Goal: Use online tool/utility: Utilize a website feature to perform a specific function

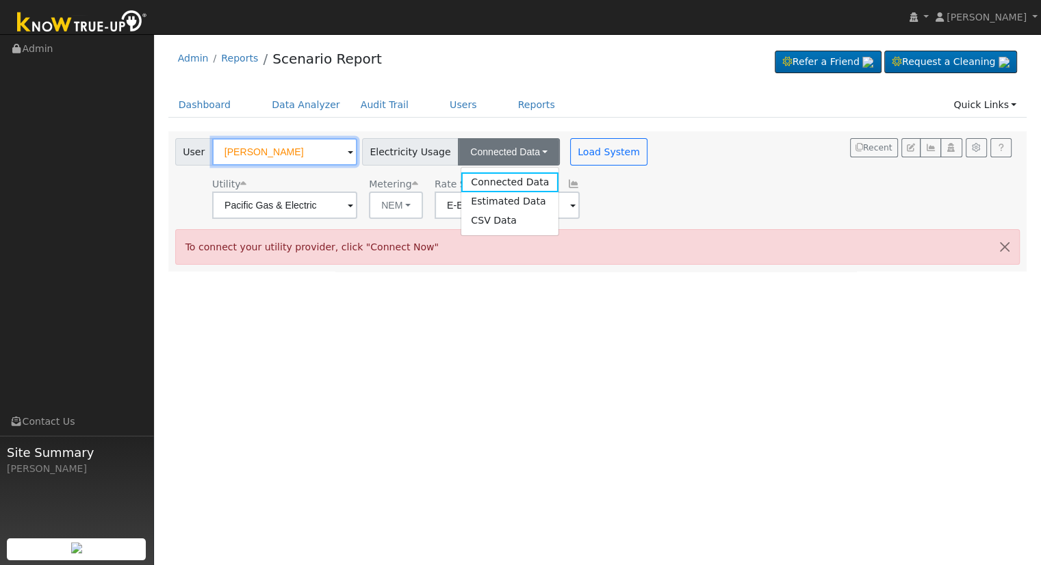
click at [311, 152] on input "[PERSON_NAME]" at bounding box center [284, 151] width 145 height 27
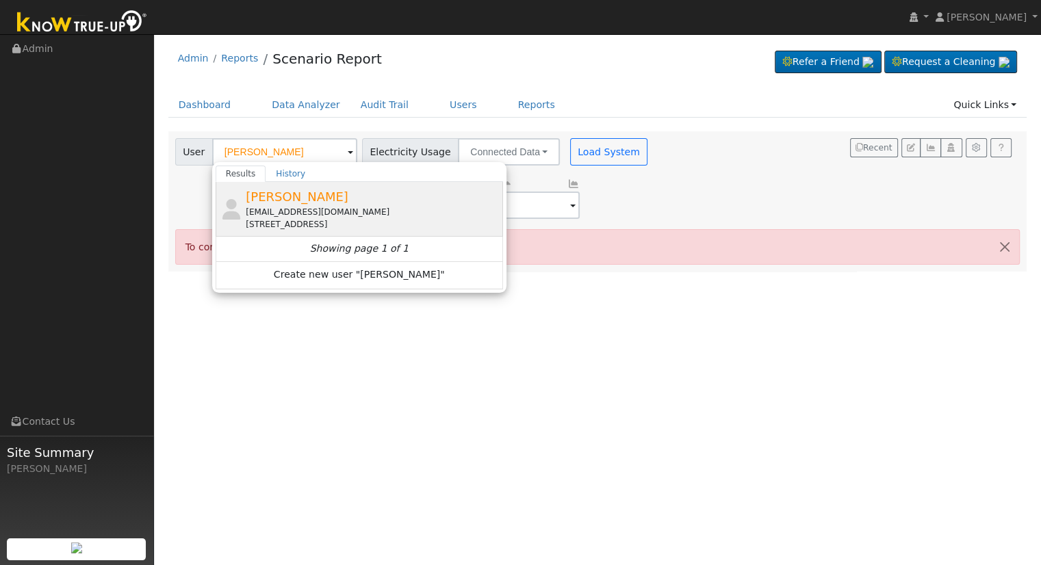
click at [307, 211] on div "[EMAIL_ADDRESS][DOMAIN_NAME]" at bounding box center [373, 212] width 254 height 12
type input "[PERSON_NAME]"
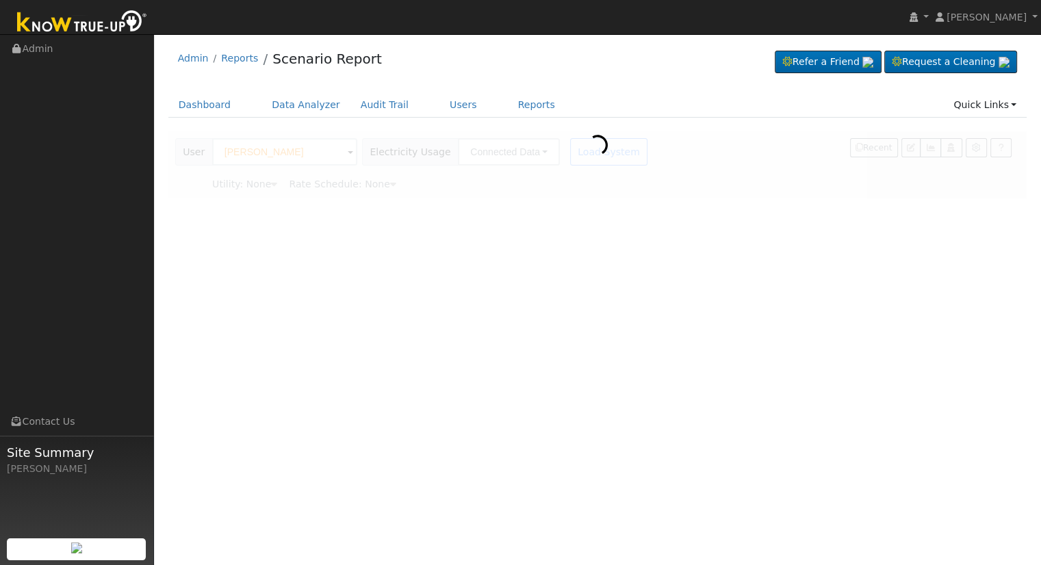
type input "Southern [US_STATE] Edison"
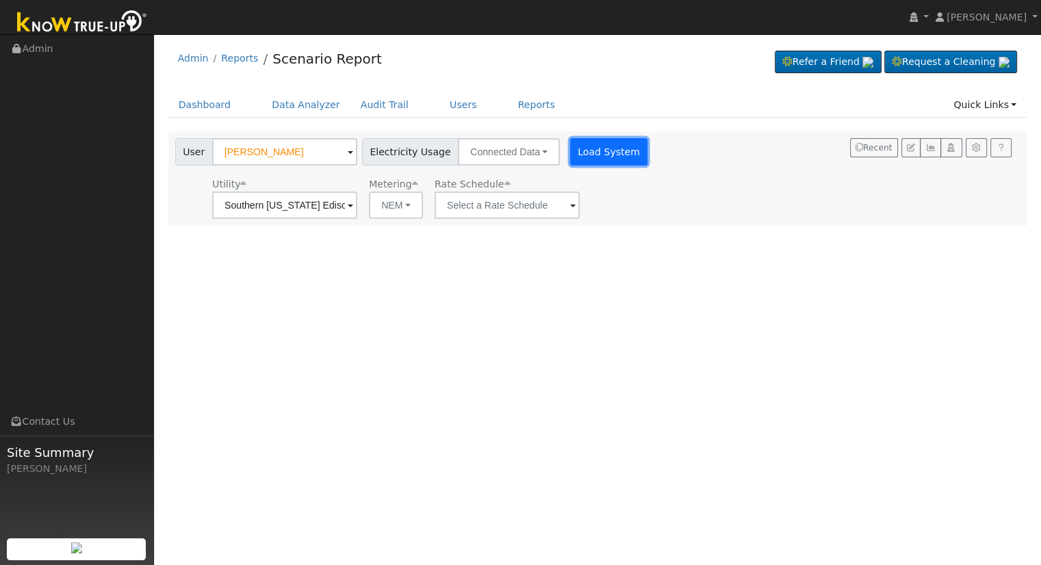
click at [570, 149] on button "Load System" at bounding box center [609, 151] width 78 height 27
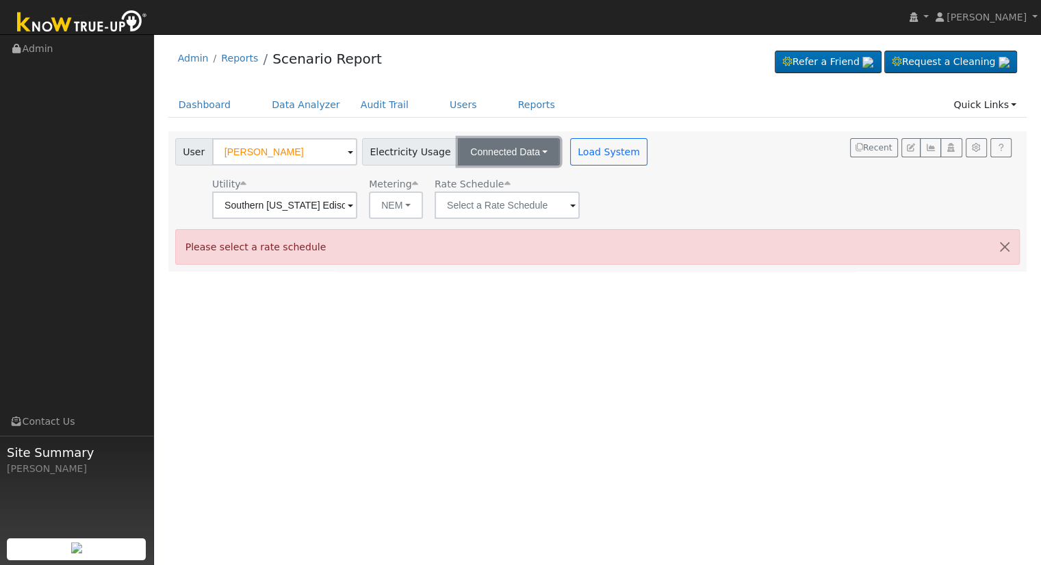
click at [482, 144] on button "Connected Data" at bounding box center [509, 151] width 102 height 27
click at [477, 190] on link "Connected Data" at bounding box center [509, 182] width 97 height 19
click at [509, 128] on div "Dashboard Data Analyzer Audit Trail Users Reports Quick Links Quick Add Quick C…" at bounding box center [597, 111] width 859 height 39
click at [506, 152] on button "Connected Data" at bounding box center [509, 151] width 102 height 27
click at [502, 199] on link "Estimated Data" at bounding box center [509, 201] width 97 height 19
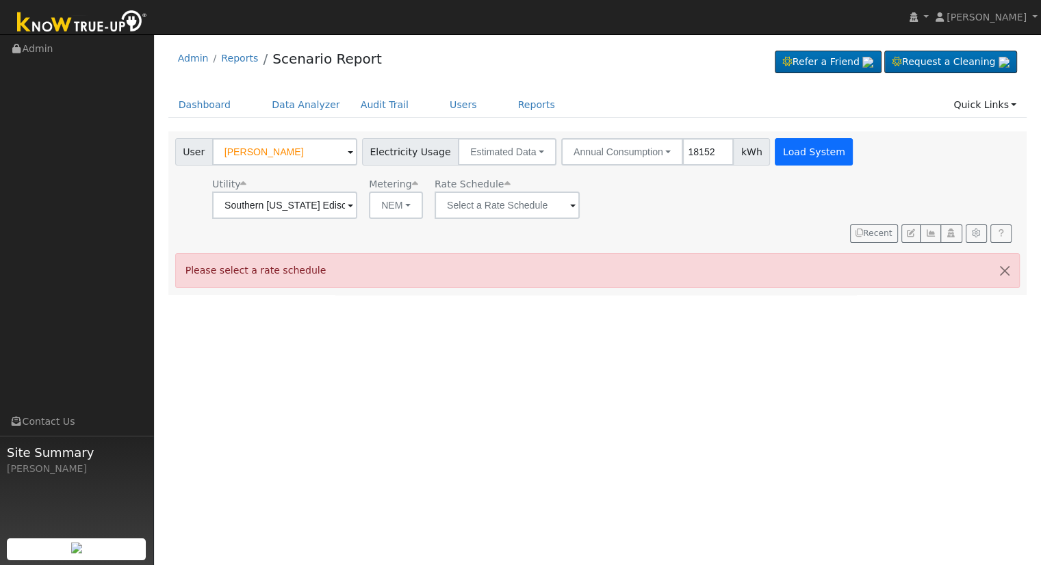
type input "18152"
click at [775, 154] on button "Load System" at bounding box center [814, 151] width 78 height 27
click at [787, 151] on button "Load System" at bounding box center [814, 151] width 78 height 27
click at [357, 213] on input "text" at bounding box center [284, 205] width 145 height 27
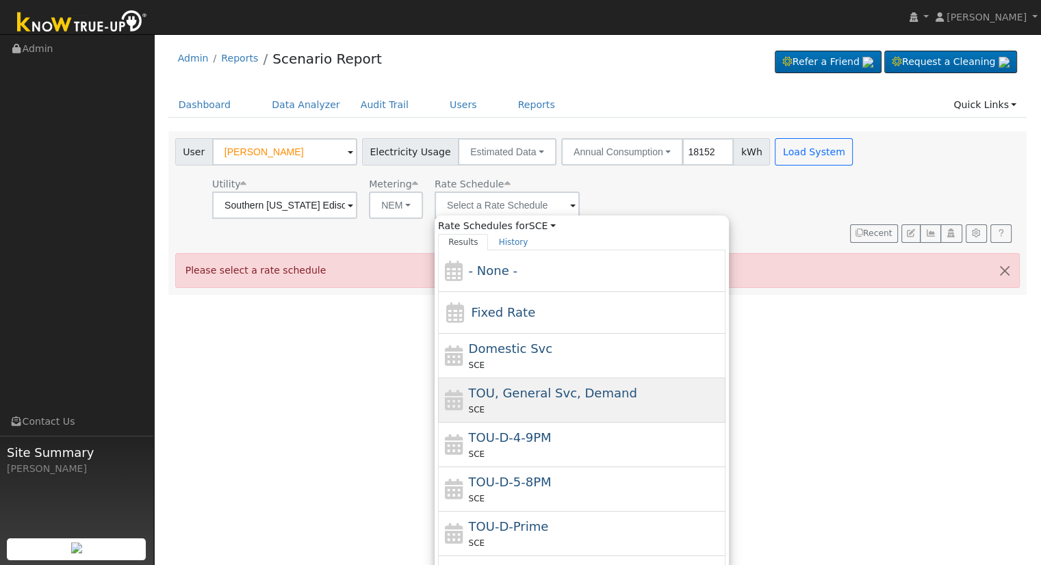
click at [539, 423] on div "TOU, General Svc, Demand SCE" at bounding box center [582, 445] width 288 height 44
type input "TOU, General Svc, Demand"
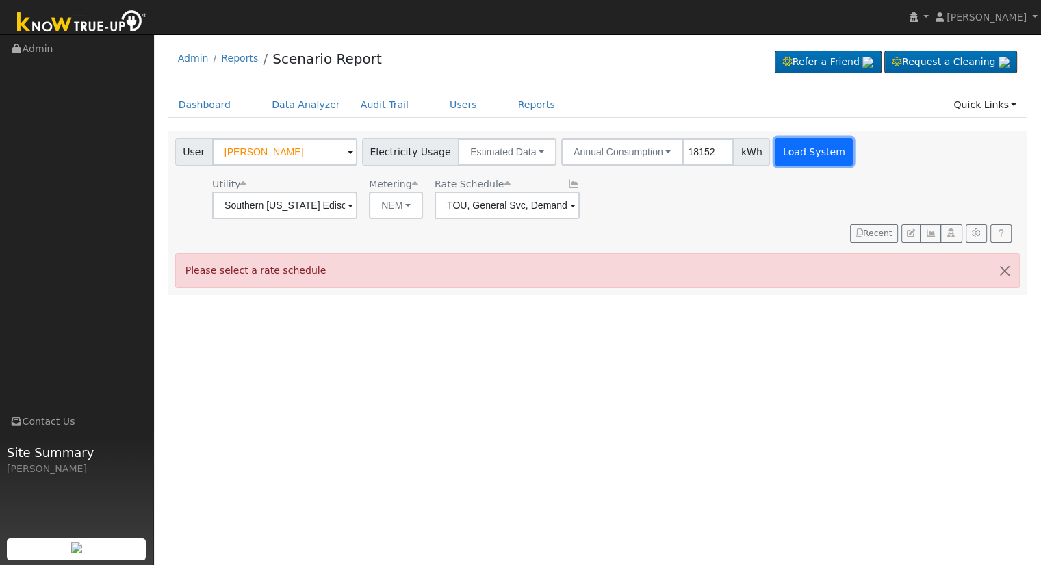
click at [775, 151] on button "Load System" at bounding box center [814, 151] width 78 height 27
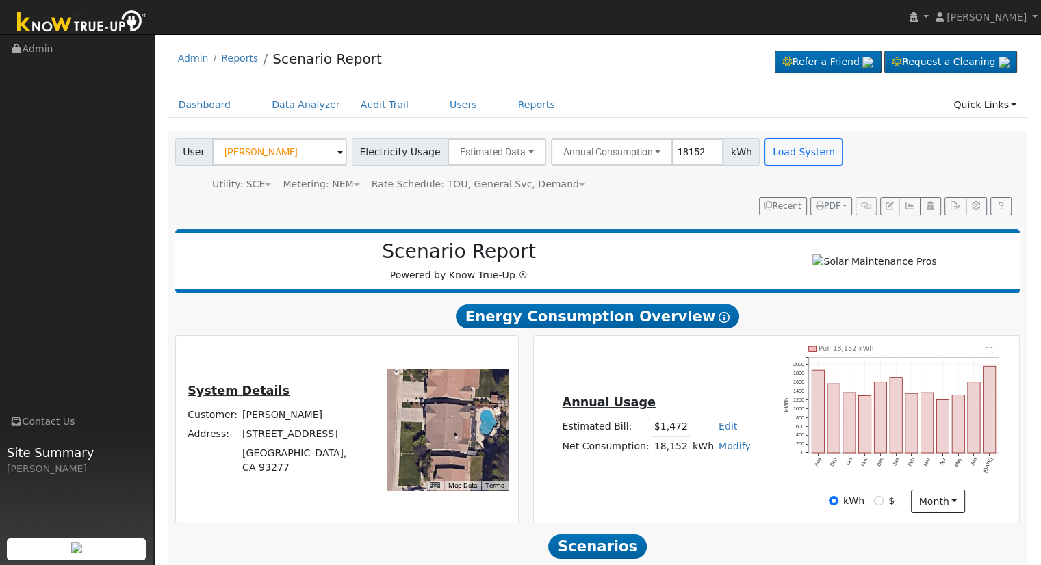
scroll to position [131, 0]
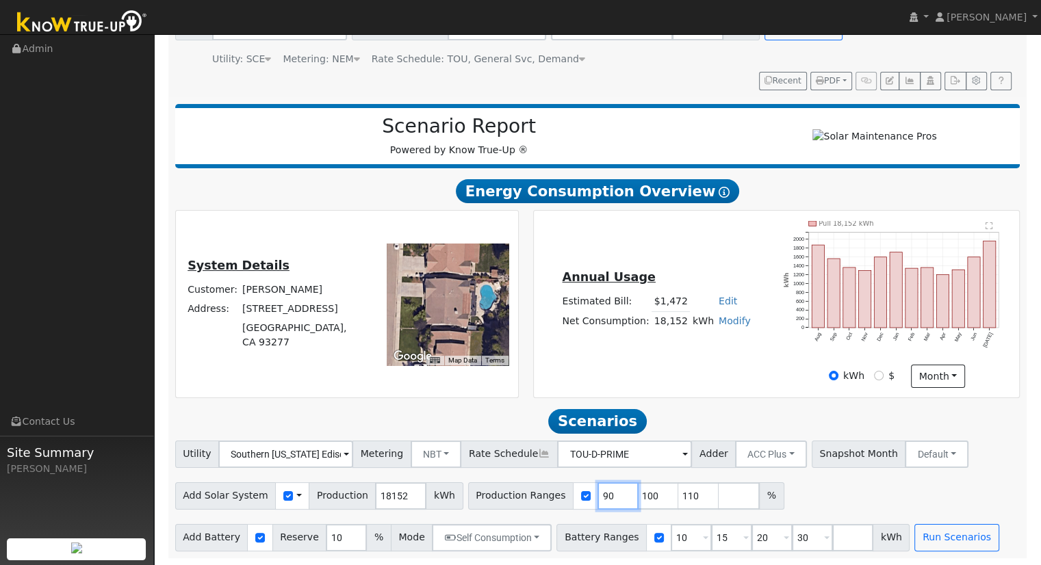
click at [598, 485] on input "90" at bounding box center [618, 496] width 41 height 27
type input "100"
type input "110"
type input "120"
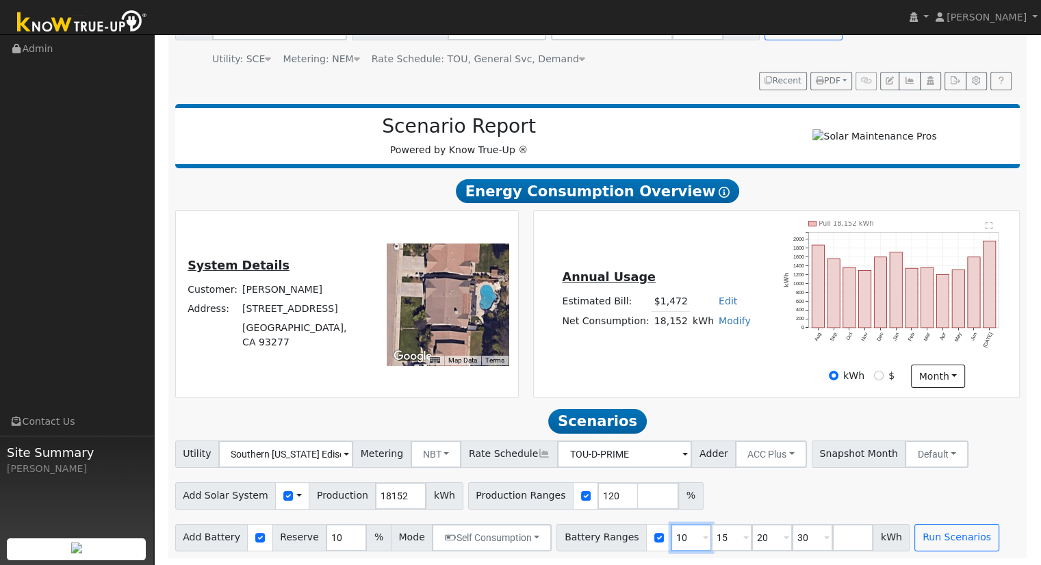
click at [671, 537] on input "10" at bounding box center [691, 537] width 41 height 27
type input "15"
type input "20"
type input "30"
type input "20"
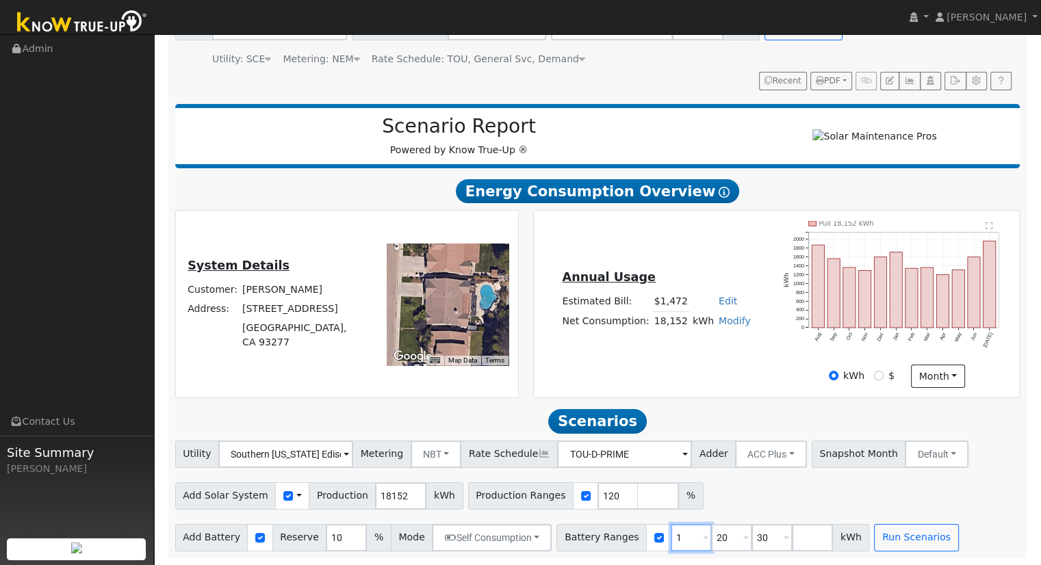
type input "30"
type input "3"
type input "25"
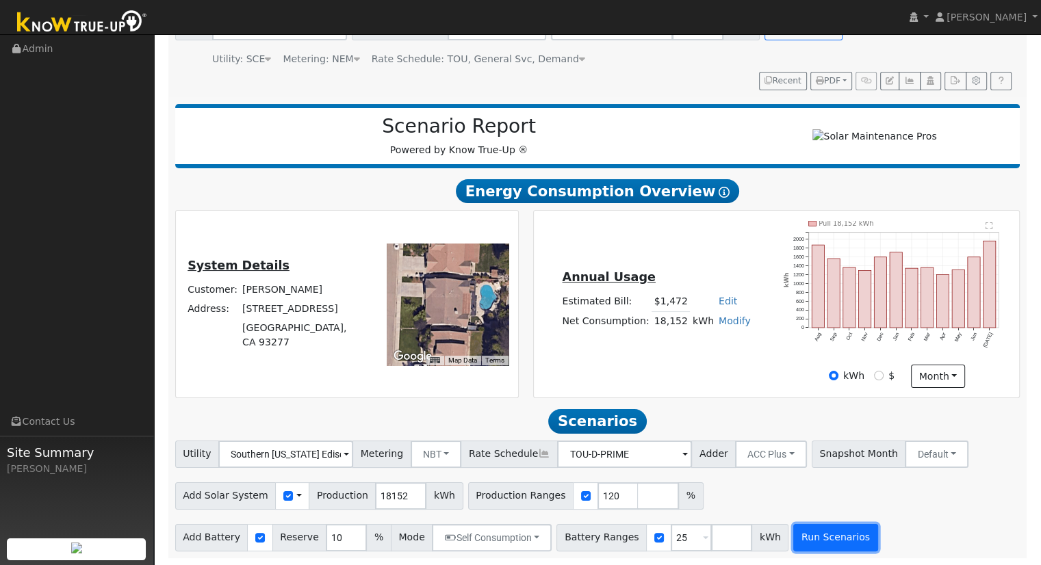
click at [805, 527] on button "Run Scenarios" at bounding box center [835, 537] width 84 height 27
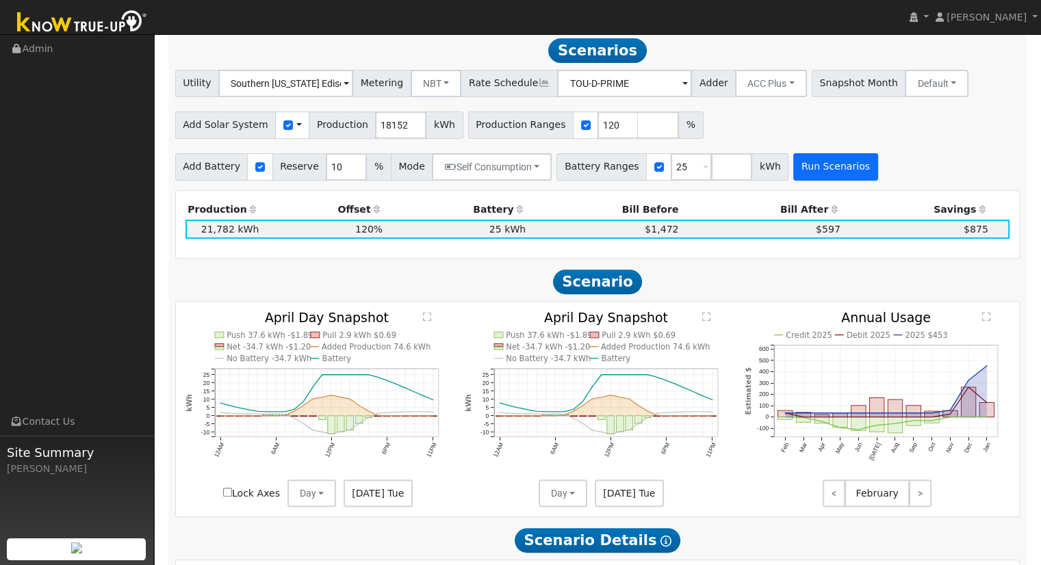
scroll to position [497, 0]
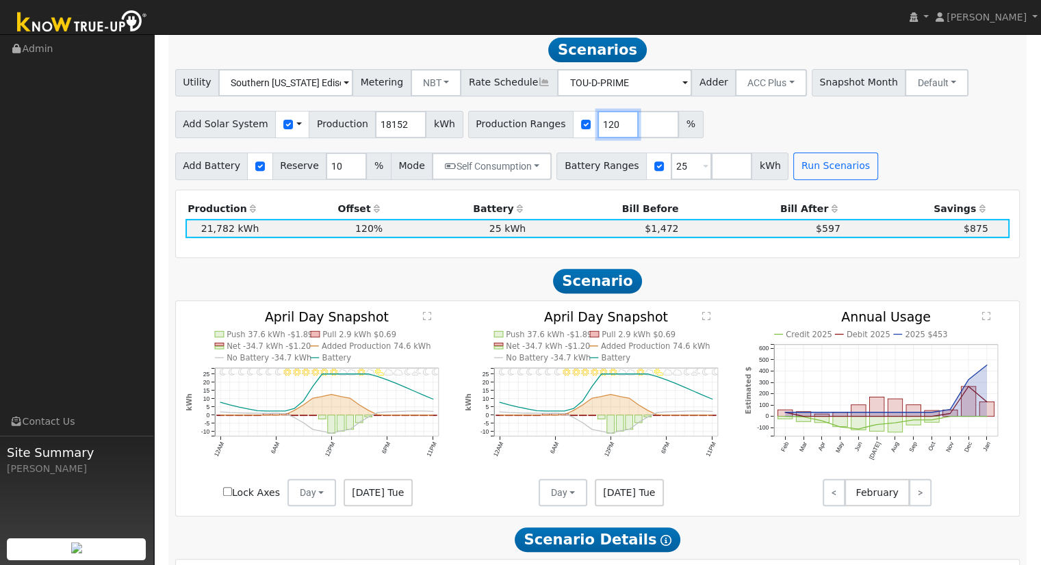
click at [598, 135] on input "120" at bounding box center [618, 124] width 41 height 27
click at [598, 128] on input "121" at bounding box center [618, 124] width 41 height 27
click at [598, 128] on input "122" at bounding box center [618, 124] width 41 height 27
click at [598, 128] on input "123" at bounding box center [618, 124] width 41 height 27
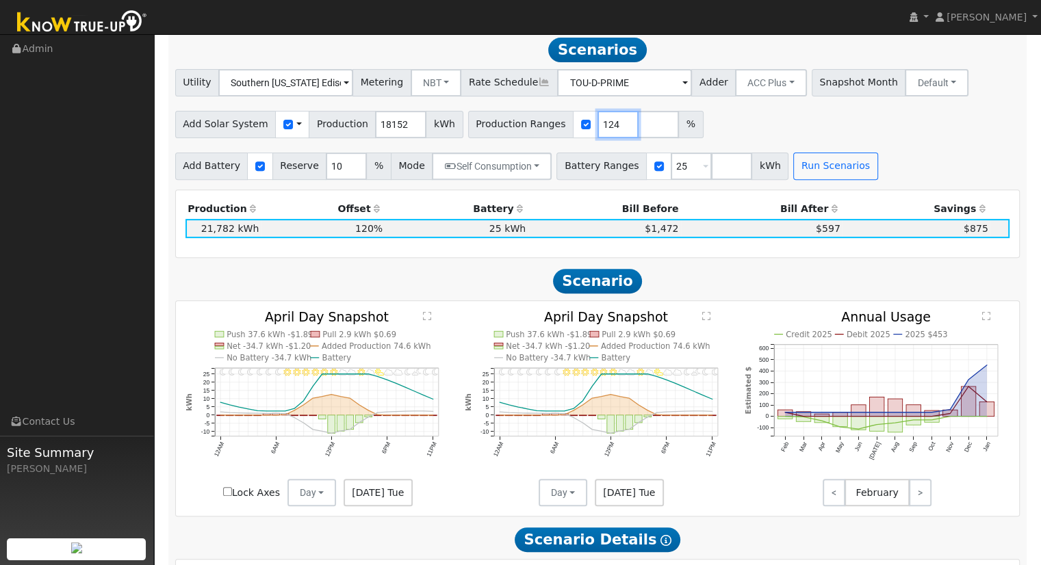
click at [598, 128] on input "124" at bounding box center [618, 124] width 41 height 27
click at [598, 135] on input "124" at bounding box center [618, 124] width 41 height 27
click at [598, 132] on input "123" at bounding box center [618, 124] width 41 height 27
click at [598, 132] on input "122" at bounding box center [618, 124] width 41 height 27
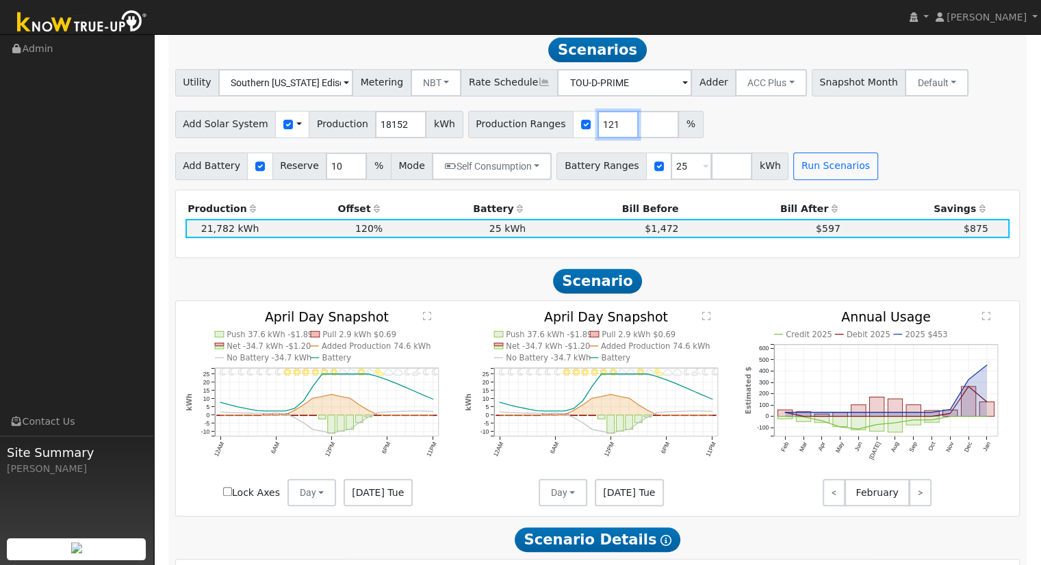
click at [598, 132] on input "121" at bounding box center [618, 124] width 41 height 27
click at [598, 132] on input "120" at bounding box center [618, 124] width 41 height 27
click at [598, 132] on input "119" at bounding box center [618, 124] width 41 height 27
click at [598, 132] on input "118" at bounding box center [618, 124] width 41 height 27
click at [598, 132] on input "117" at bounding box center [618, 124] width 41 height 27
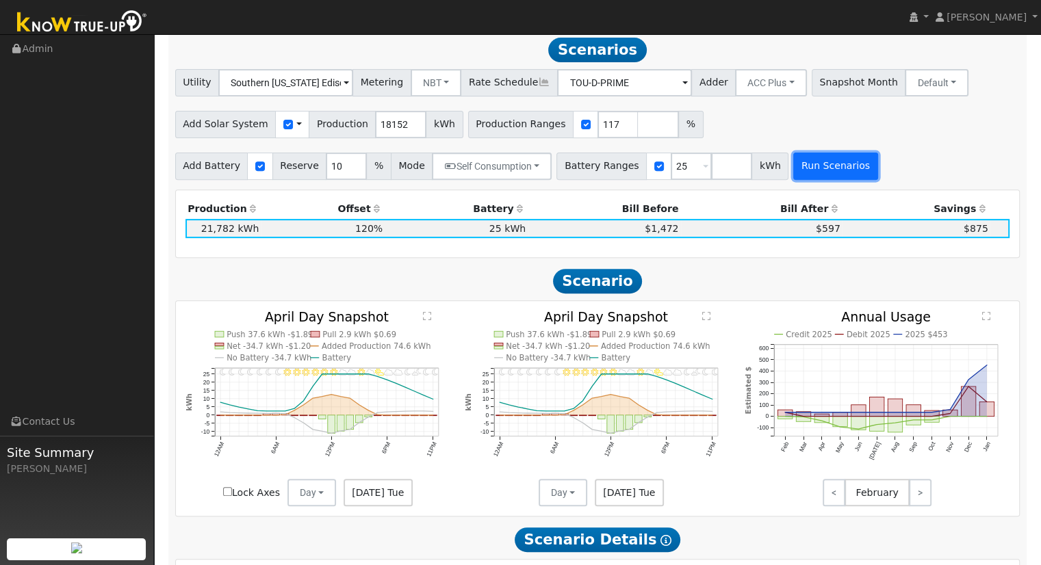
click at [811, 175] on button "Run Scenarios" at bounding box center [835, 166] width 84 height 27
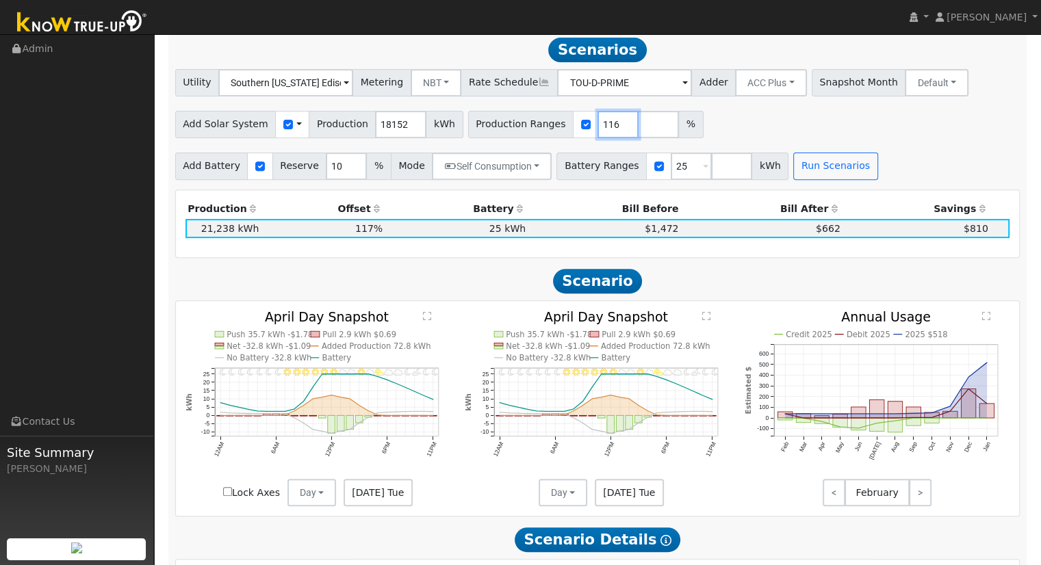
click at [599, 133] on input "116" at bounding box center [618, 124] width 41 height 27
click at [599, 133] on input "115" at bounding box center [618, 124] width 41 height 27
click at [793, 177] on button "Run Scenarios" at bounding box center [835, 166] width 84 height 27
click at [598, 132] on input "114" at bounding box center [618, 124] width 41 height 27
click at [598, 132] on input "113" at bounding box center [618, 124] width 41 height 27
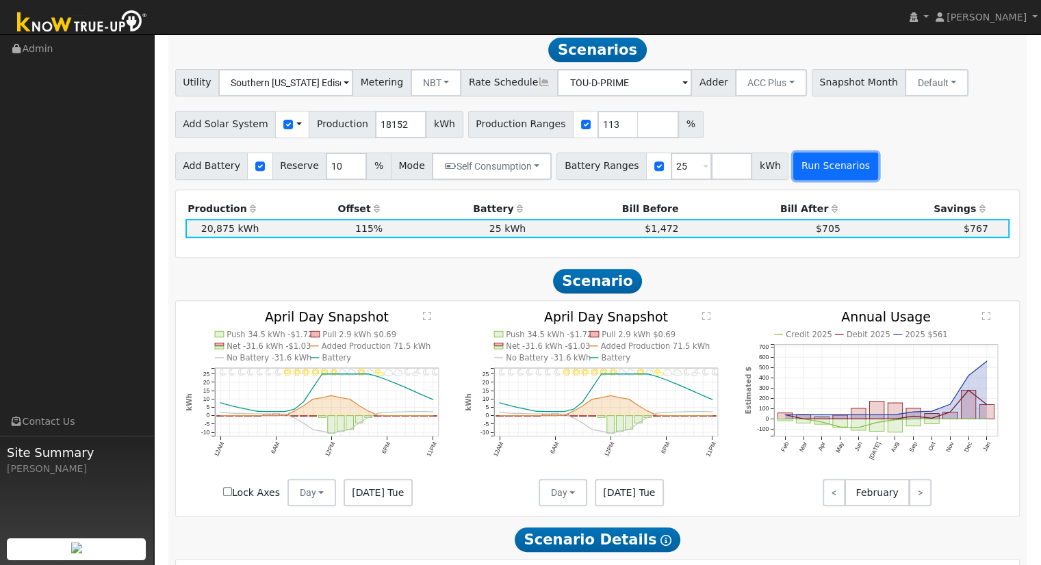
click at [793, 178] on button "Run Scenarios" at bounding box center [835, 166] width 84 height 27
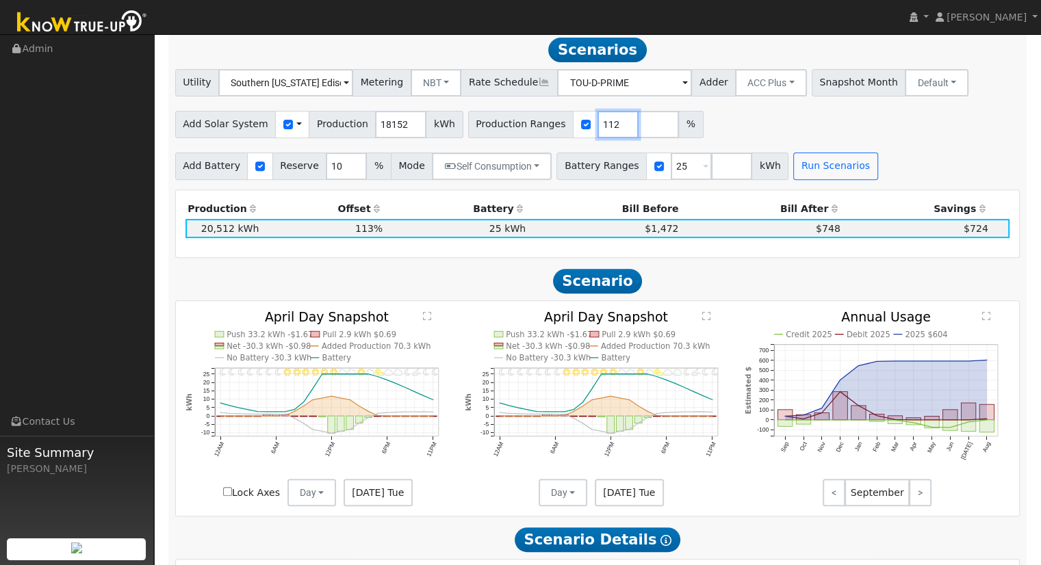
click at [600, 129] on input "112" at bounding box center [618, 124] width 41 height 27
click at [793, 180] on button "Run Scenarios" at bounding box center [835, 166] width 84 height 27
type input "111"
click at [600, 132] on input "111" at bounding box center [618, 124] width 41 height 27
click at [793, 170] on button "Run Scenarios" at bounding box center [835, 166] width 84 height 27
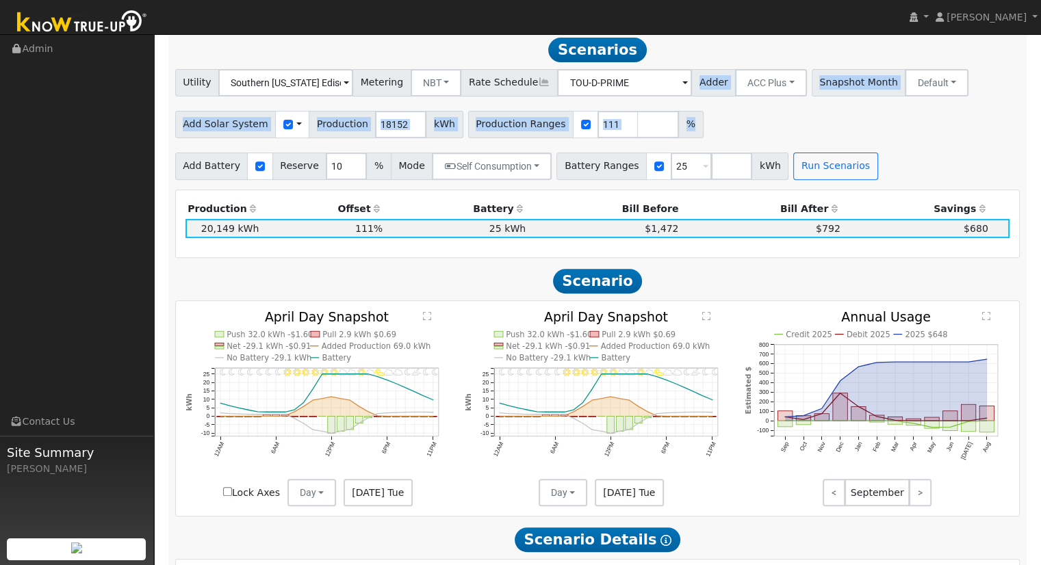
drag, startPoint x: 672, startPoint y: 71, endPoint x: 753, endPoint y: 136, distance: 103.8
click at [753, 136] on div "Utility Southern [US_STATE] Edison Metering NBT NEM NBT Rate Schedule TOU-D-PRI…" at bounding box center [598, 124] width 860 height 111
click at [753, 136] on div "Add Solar System Use CSV Data Production 18152 kWh Production Ranges 111 %" at bounding box center [598, 122] width 850 height 32
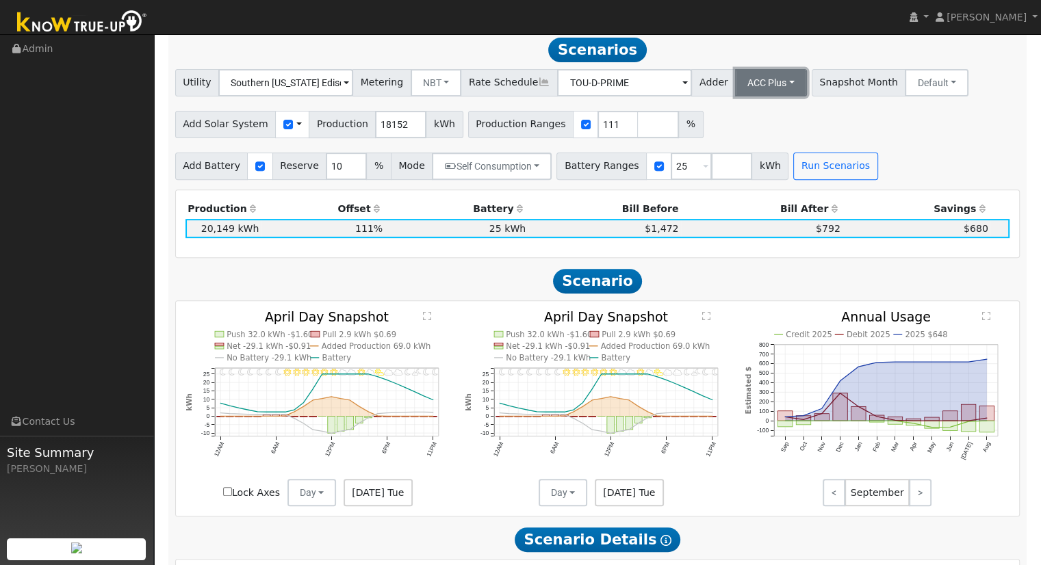
click at [767, 89] on button "ACC Plus" at bounding box center [771, 82] width 72 height 27
click at [749, 154] on link "SB-535" at bounding box center [756, 151] width 95 height 19
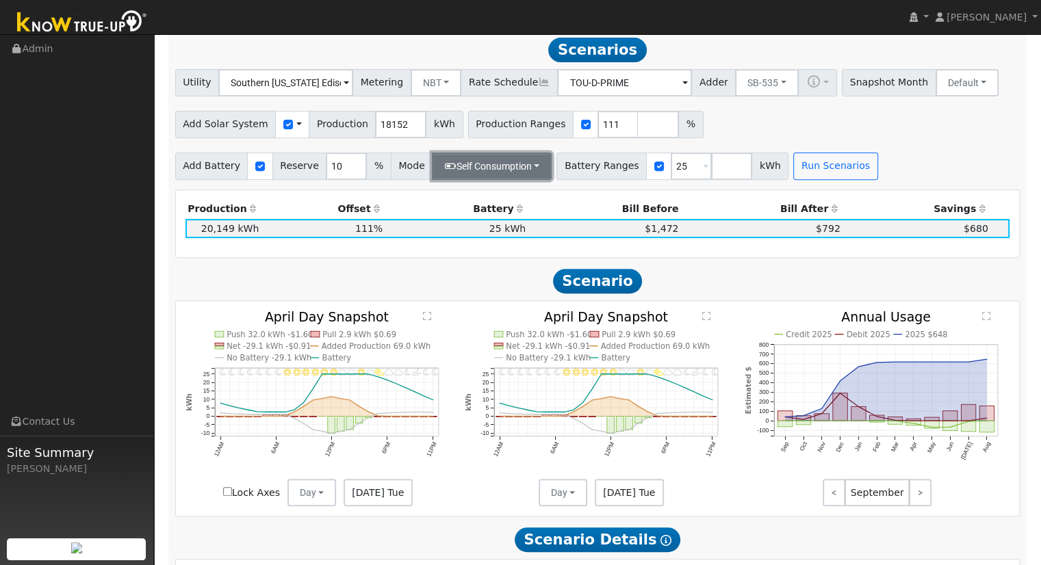
click at [494, 177] on button "Self Consumption" at bounding box center [492, 166] width 120 height 27
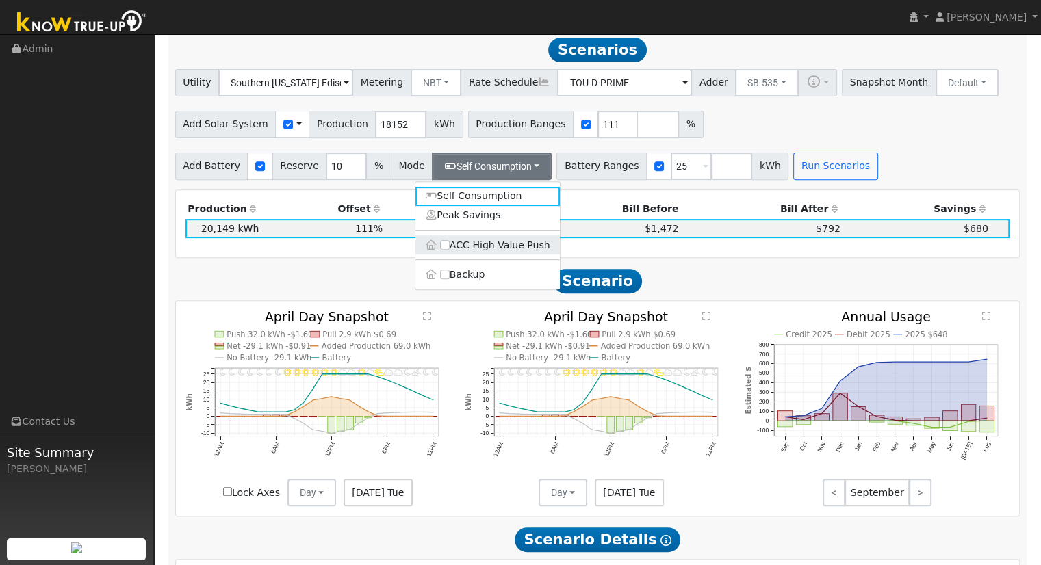
click at [466, 249] on label "ACC High Value Push" at bounding box center [488, 245] width 144 height 19
click at [450, 249] on input "ACC High Value Push" at bounding box center [445, 245] width 10 height 10
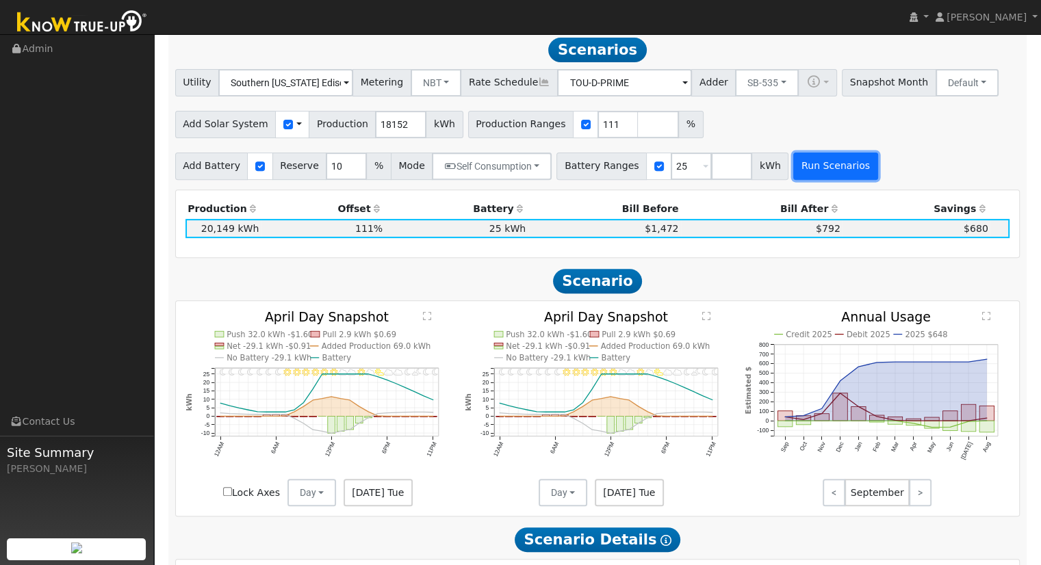
click at [793, 167] on button "Run Scenarios" at bounding box center [835, 166] width 84 height 27
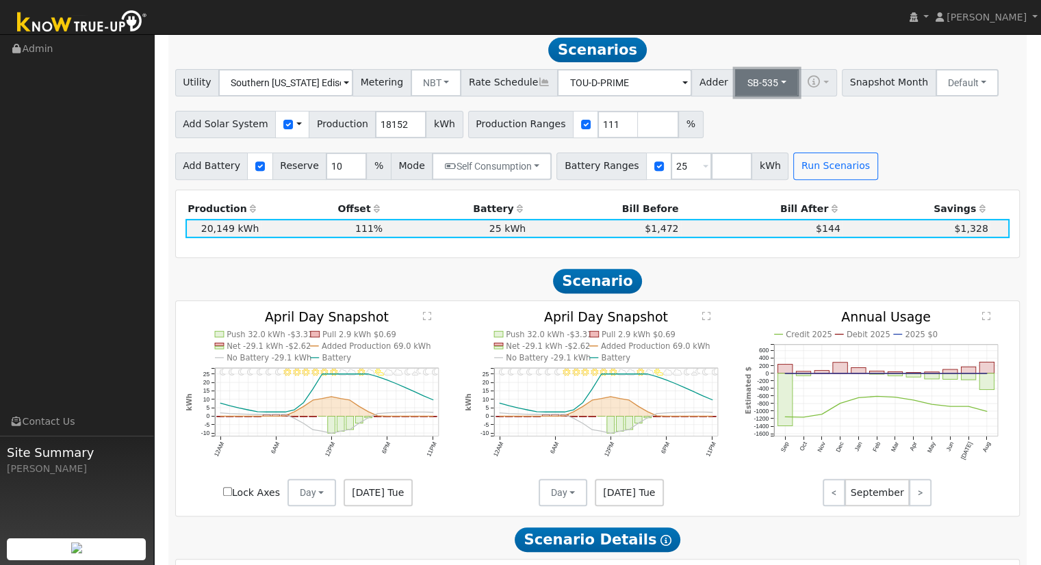
click at [748, 90] on button "SB-535" at bounding box center [767, 82] width 64 height 27
click at [740, 133] on link "ACC Plus" at bounding box center [756, 132] width 95 height 19
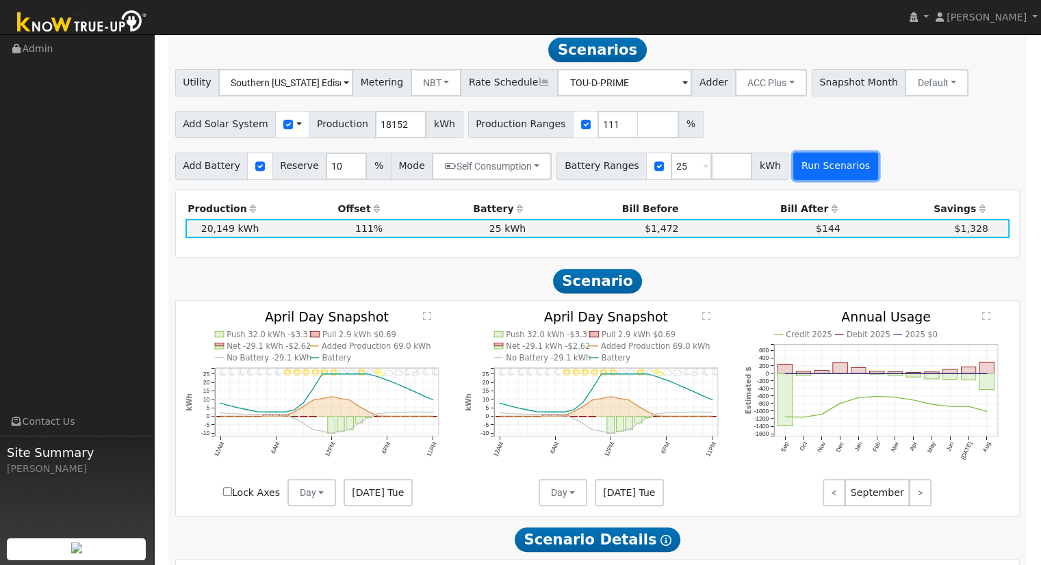
click at [793, 170] on button "Run Scenarios" at bounding box center [835, 166] width 84 height 27
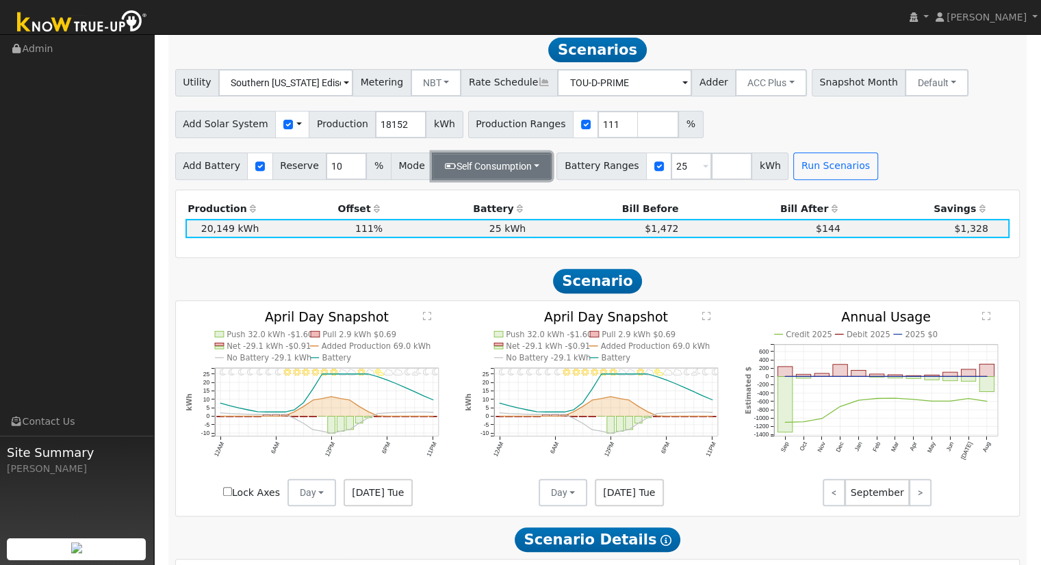
click at [484, 162] on button "Self Consumption" at bounding box center [492, 166] width 120 height 27
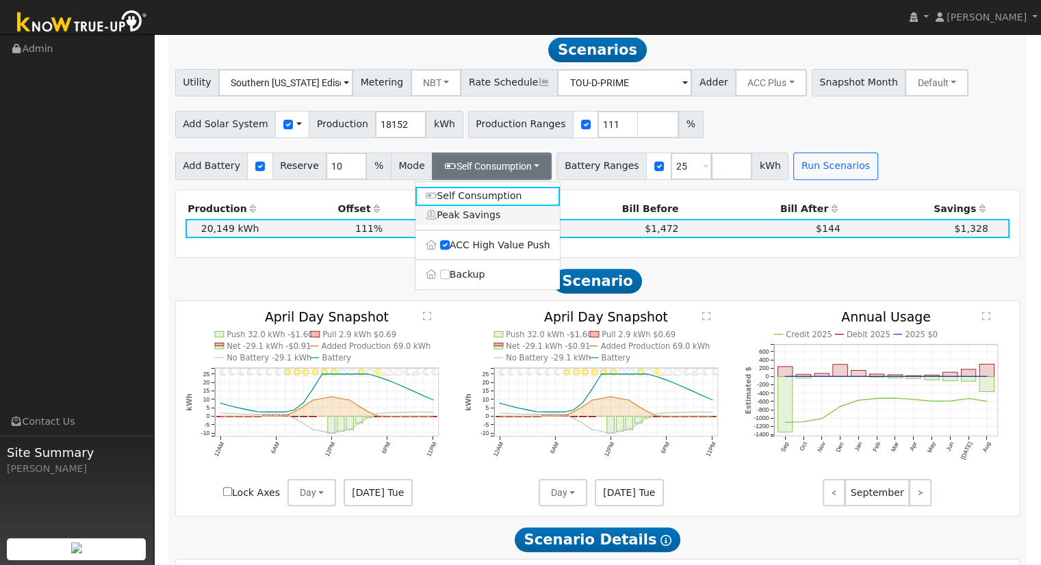
click at [483, 225] on link "Peak Savings" at bounding box center [488, 215] width 144 height 19
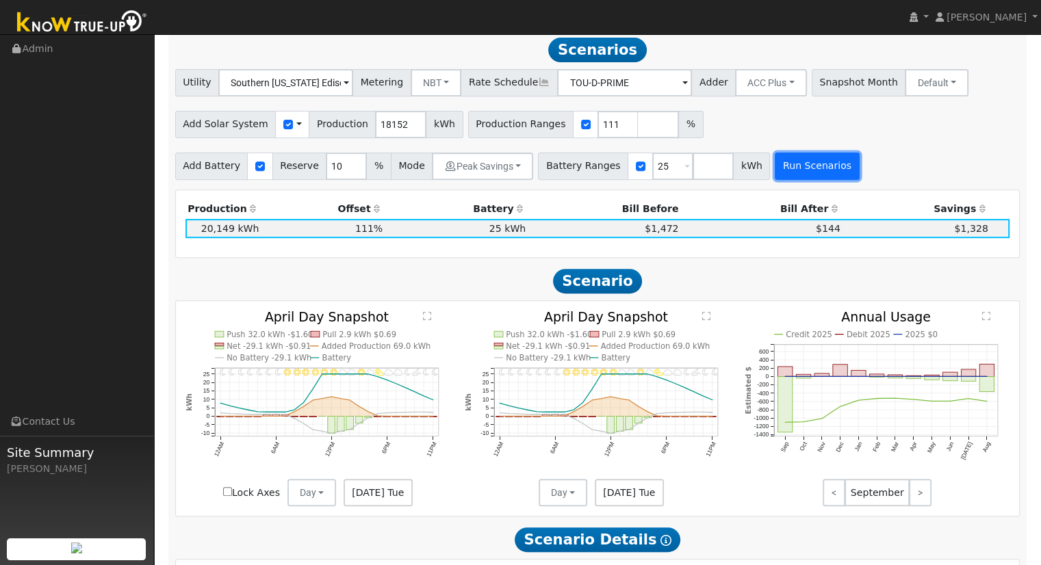
click at [785, 168] on button "Run Scenarios" at bounding box center [817, 166] width 84 height 27
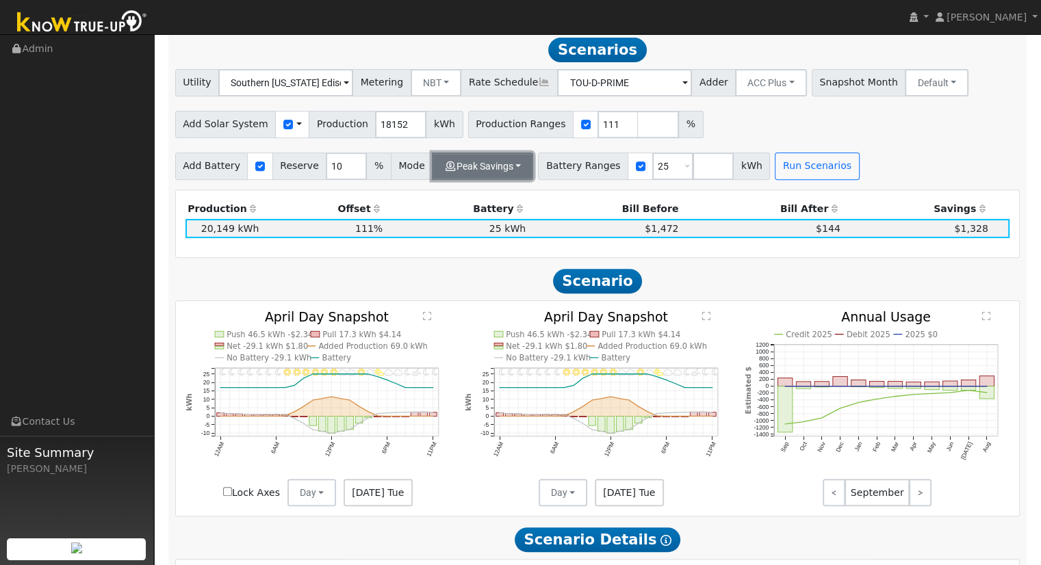
click at [444, 171] on icon "button" at bounding box center [450, 167] width 12 height 10
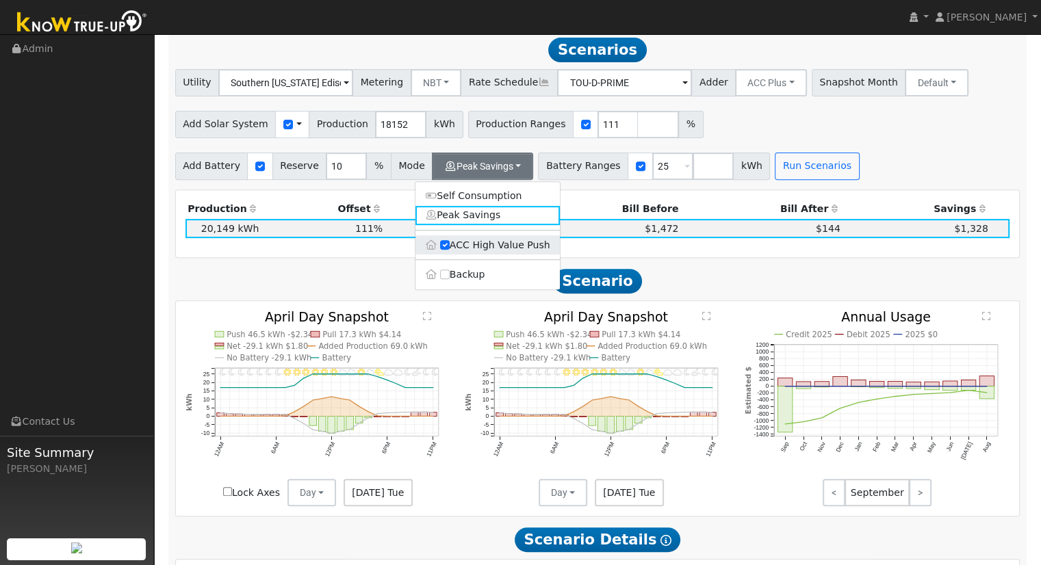
click at [448, 255] on label "ACC High Value Push" at bounding box center [488, 245] width 144 height 19
click at [448, 250] on input "ACC High Value Push" at bounding box center [445, 245] width 10 height 10
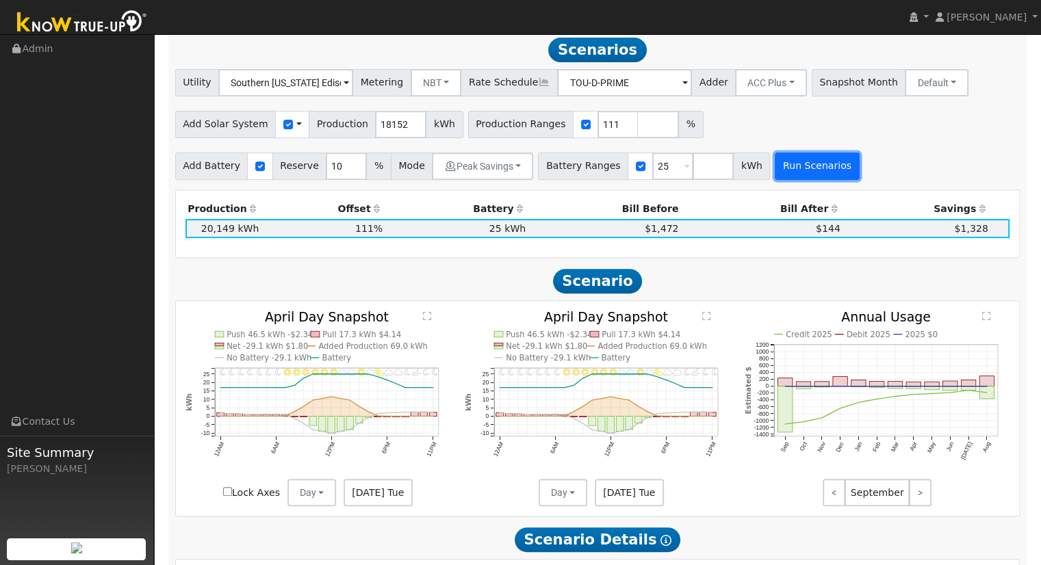
click at [775, 177] on button "Run Scenarios" at bounding box center [817, 166] width 84 height 27
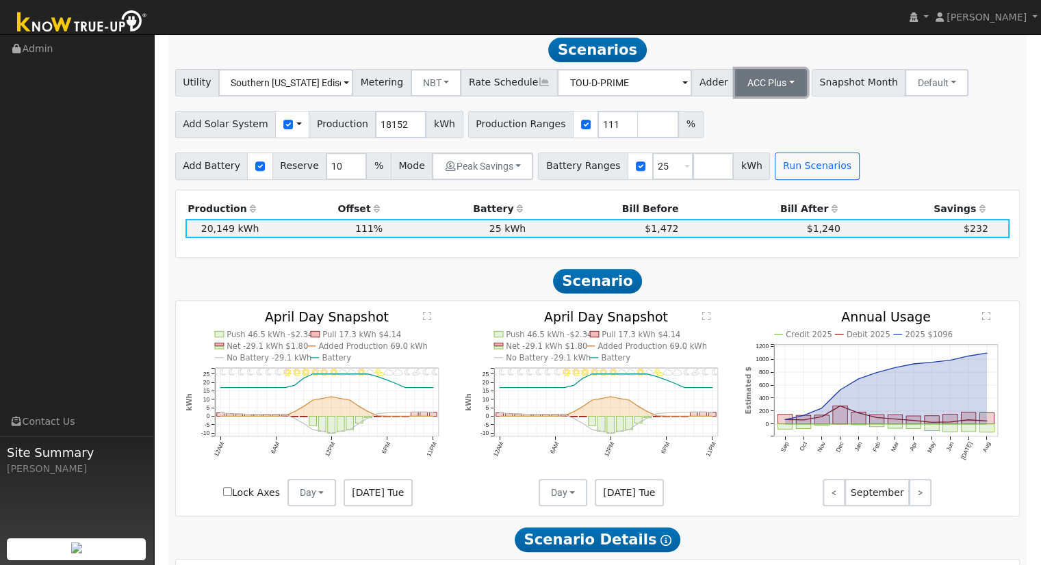
click at [748, 85] on button "ACC Plus" at bounding box center [771, 82] width 72 height 27
click at [748, 158] on link "SB-535" at bounding box center [756, 151] width 95 height 19
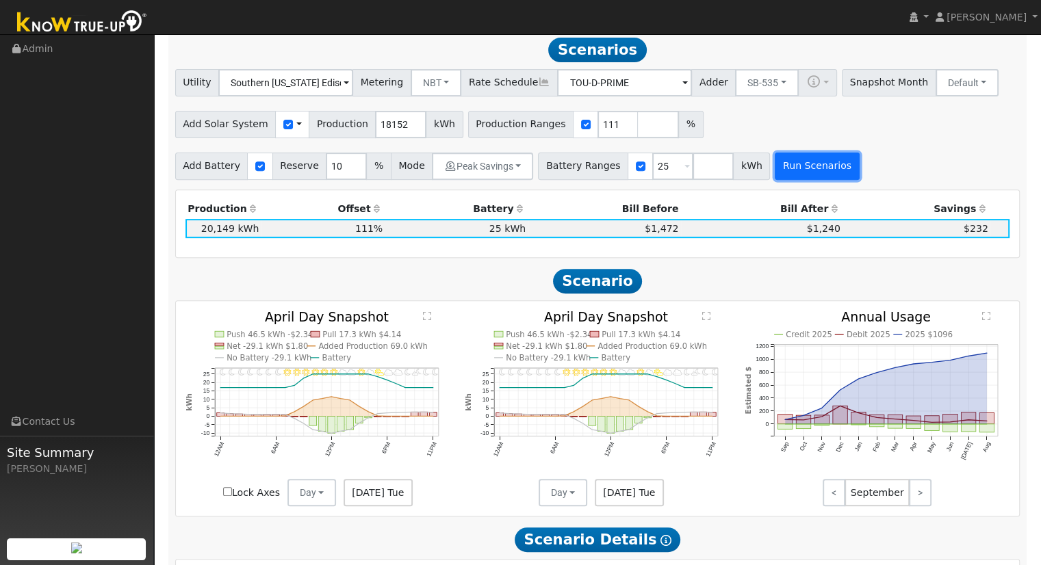
click at [778, 175] on button "Run Scenarios" at bounding box center [817, 166] width 84 height 27
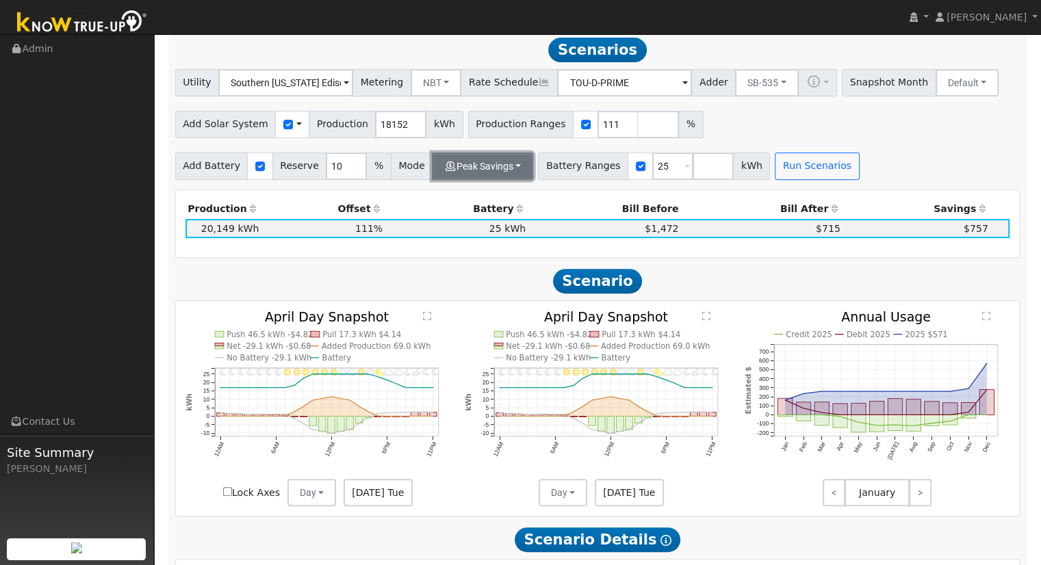
click at [498, 174] on button "Peak Savings" at bounding box center [482, 166] width 101 height 27
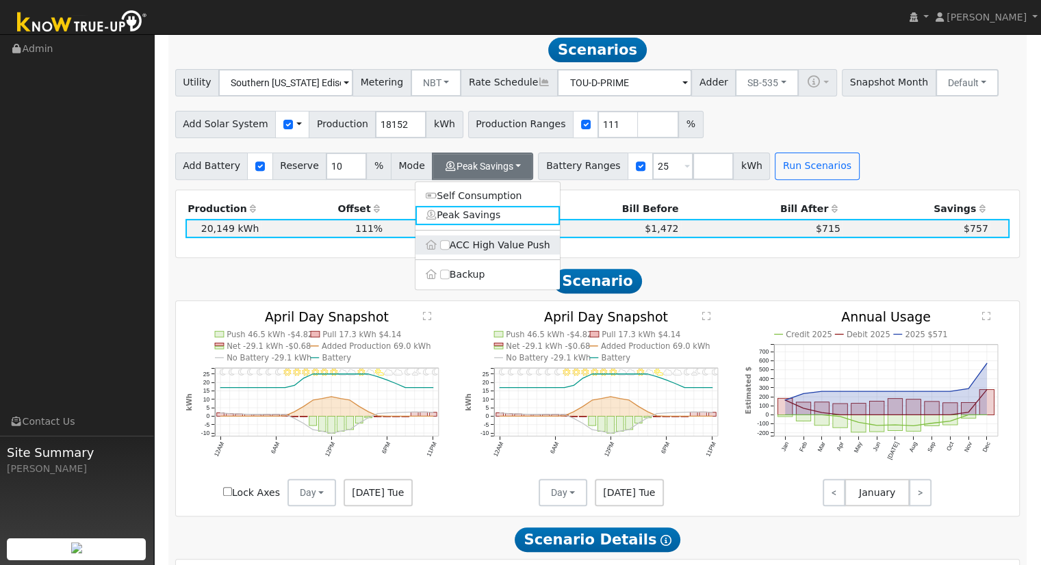
click at [438, 251] on label "ACC High Value Push" at bounding box center [488, 245] width 144 height 19
click at [440, 250] on input "ACC High Value Push" at bounding box center [445, 245] width 10 height 10
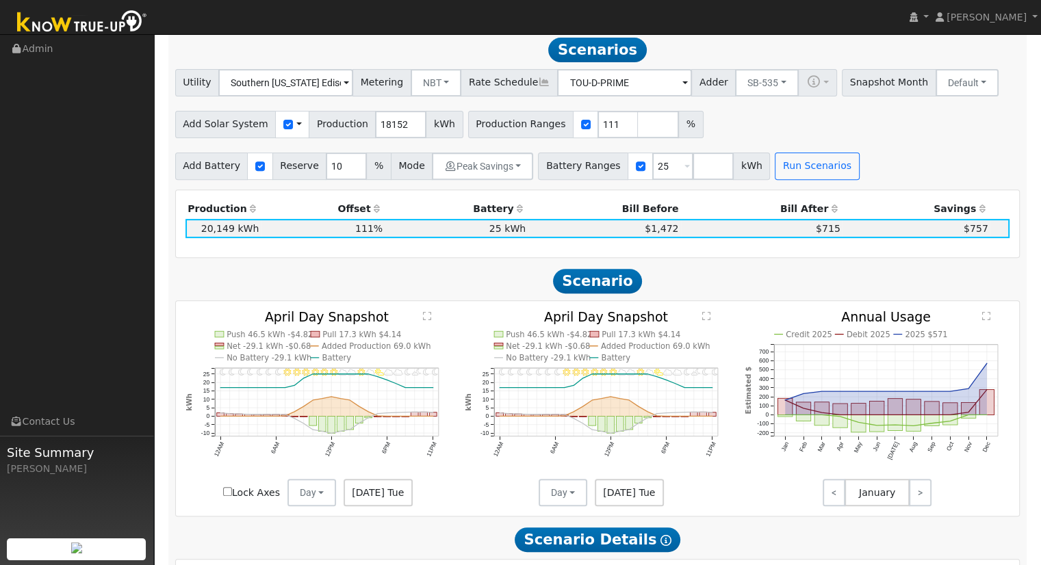
click at [781, 189] on div "Scenario Report Powered by Know True-Up ® Energy Consumption Overview Show Help…" at bounding box center [597, 443] width 859 height 1436
click at [775, 180] on button "Run Scenarios" at bounding box center [817, 166] width 84 height 27
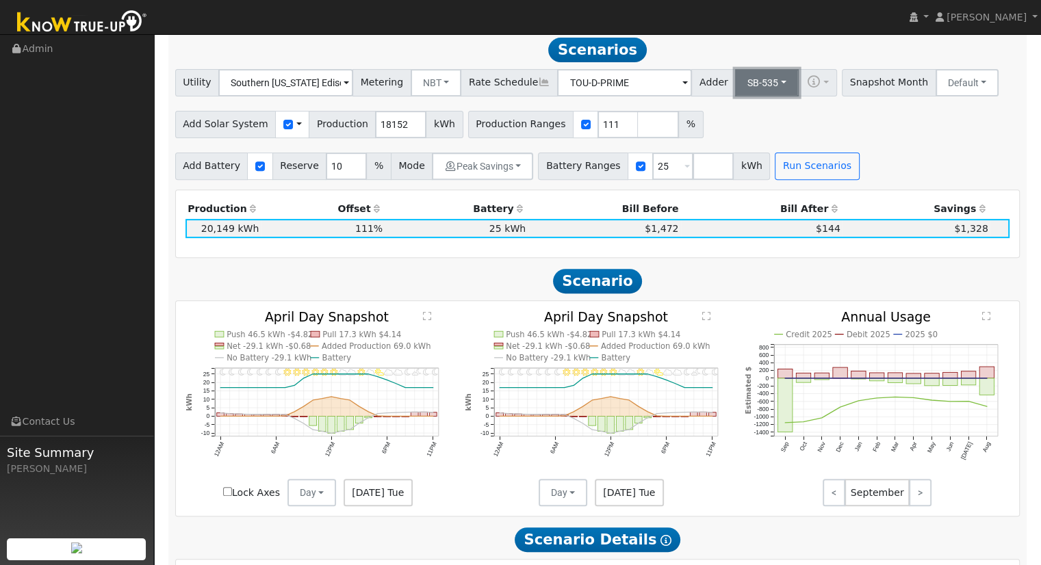
click at [761, 88] on button "SB-535" at bounding box center [767, 82] width 64 height 27
click at [720, 113] on link "- None -" at bounding box center [756, 112] width 95 height 19
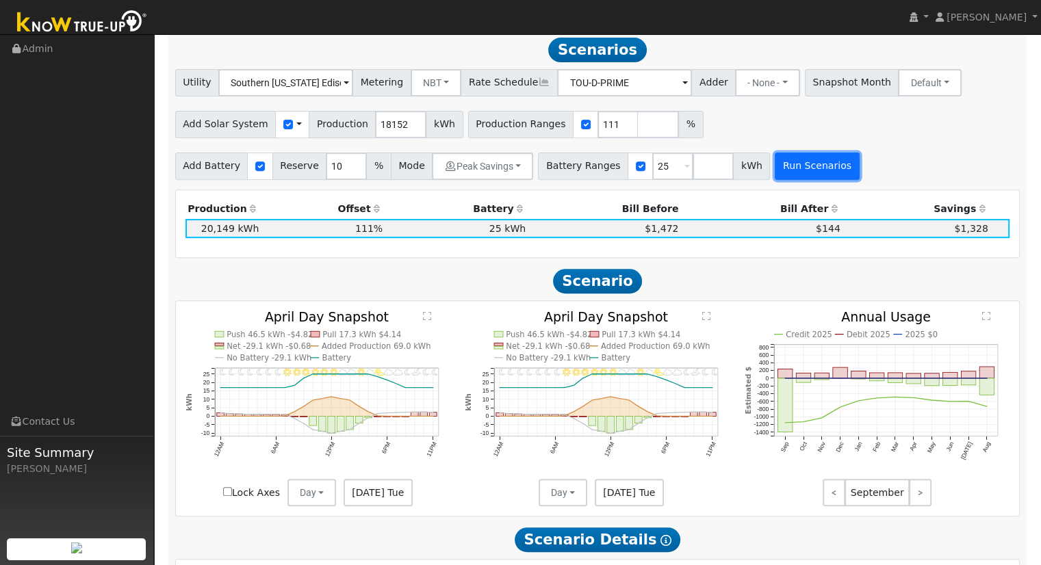
click at [775, 171] on button "Run Scenarios" at bounding box center [817, 166] width 84 height 27
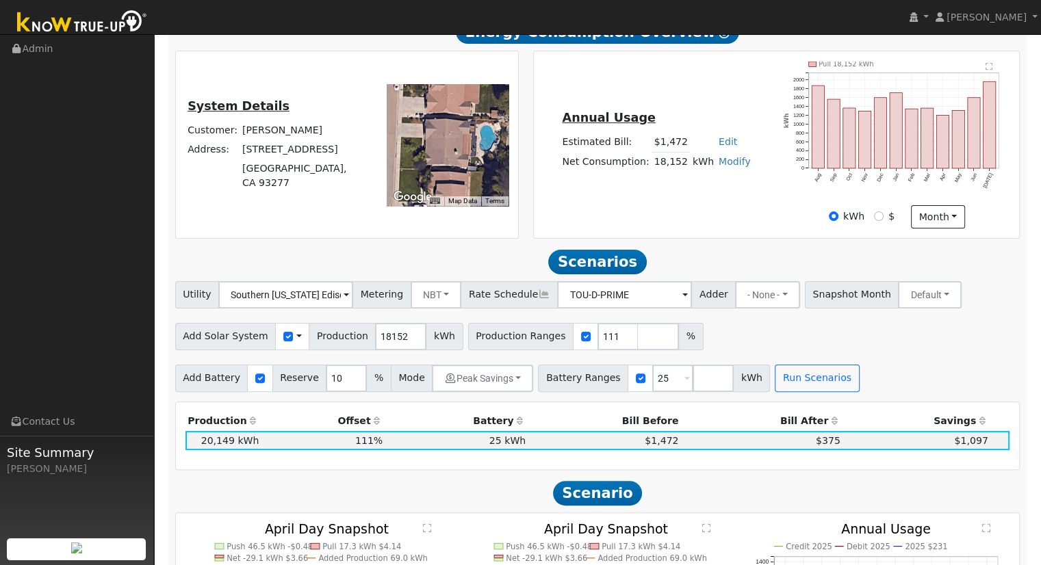
scroll to position [225, 0]
